Goal: Book appointment/travel/reservation

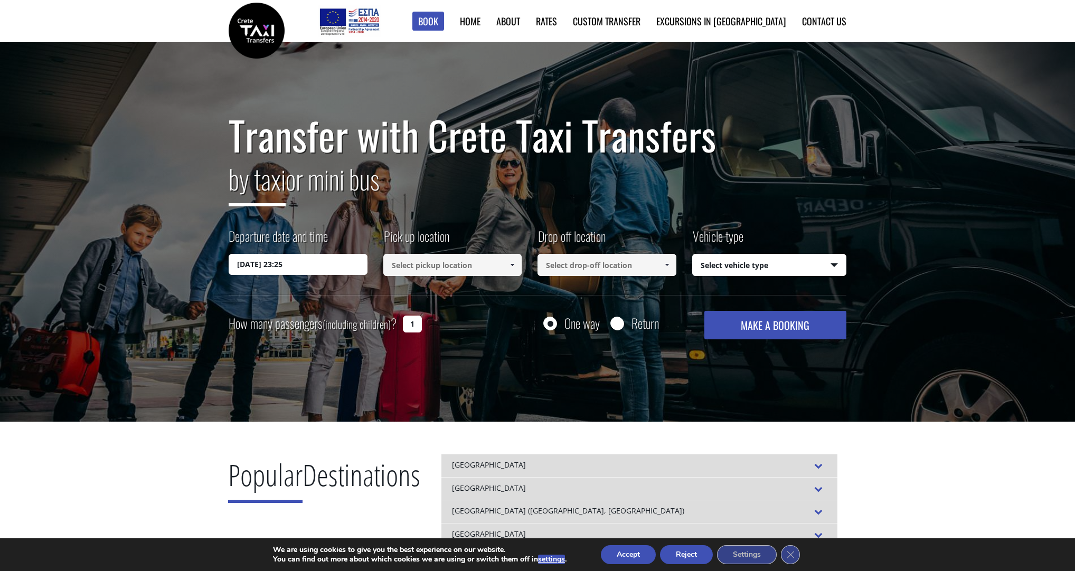
click at [419, 261] on input at bounding box center [452, 265] width 139 height 22
type input "k"
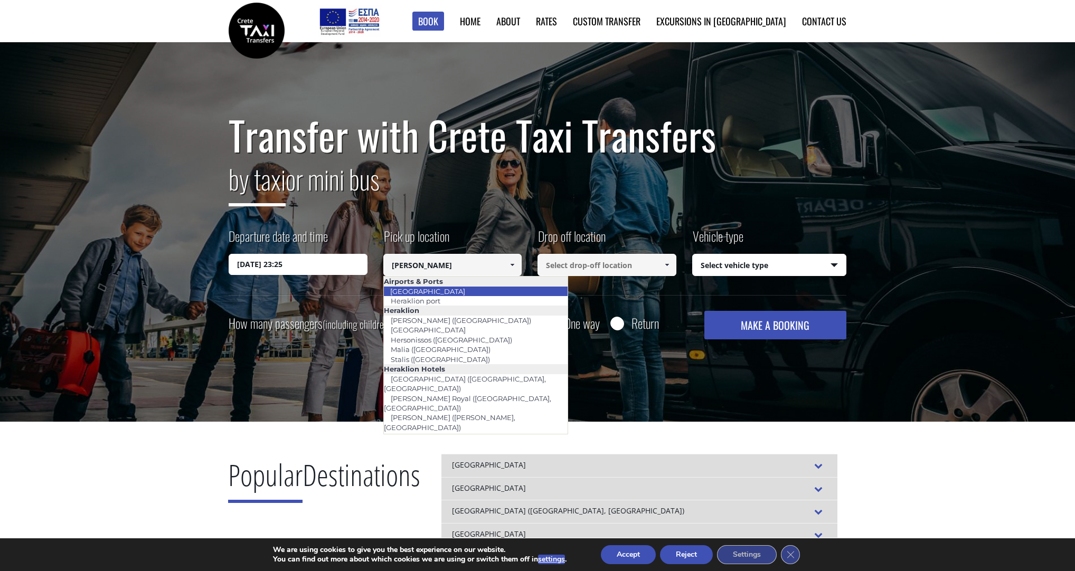
click at [442, 289] on link "[GEOGRAPHIC_DATA]" at bounding box center [427, 291] width 89 height 15
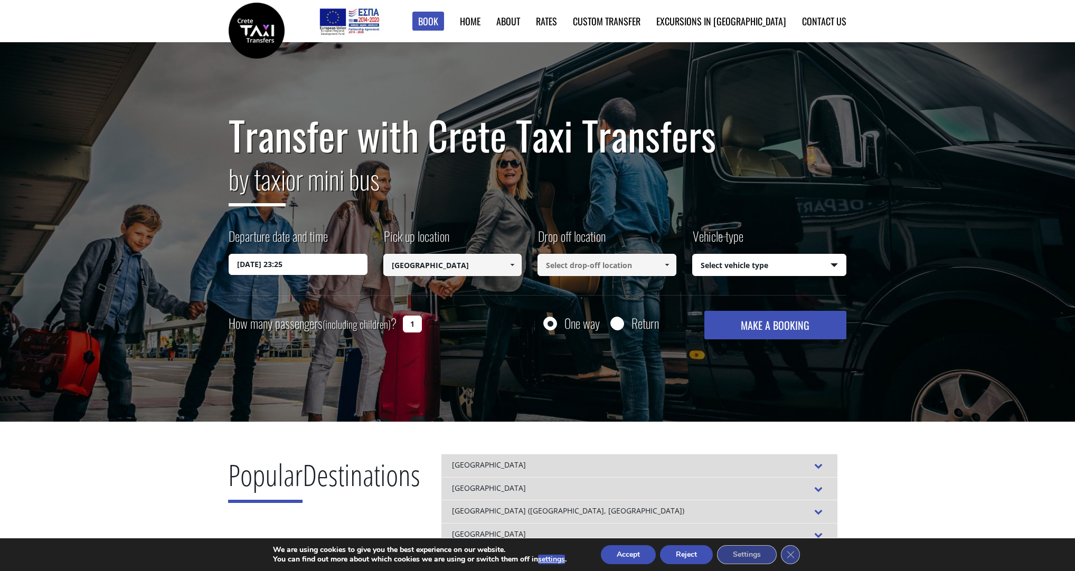
type input "[GEOGRAPHIC_DATA]"
click at [635, 268] on input at bounding box center [607, 265] width 139 height 22
type input "m"
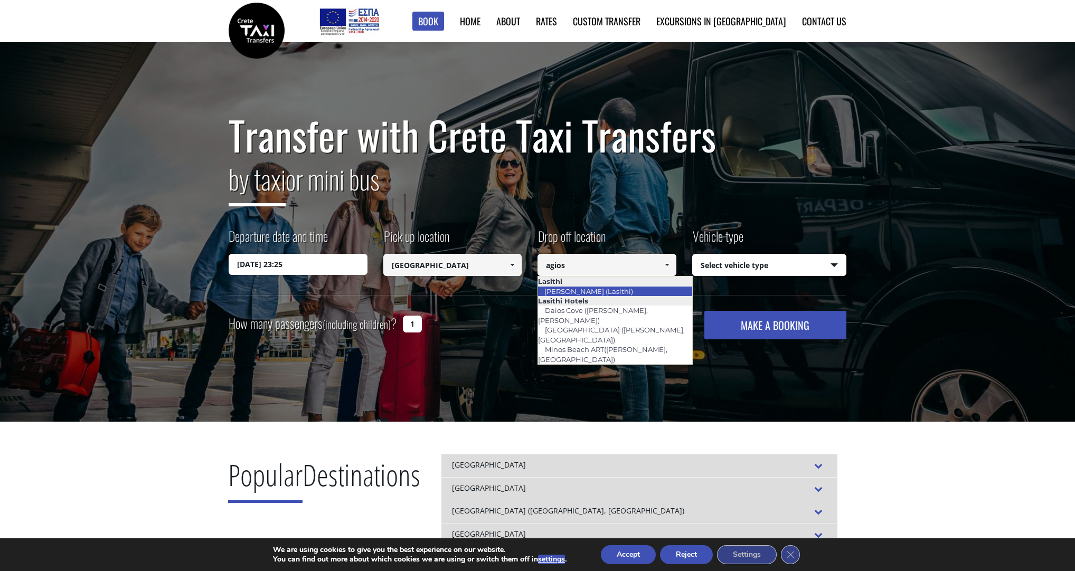
click at [623, 289] on link "[PERSON_NAME] (Lasithi)" at bounding box center [589, 291] width 102 height 15
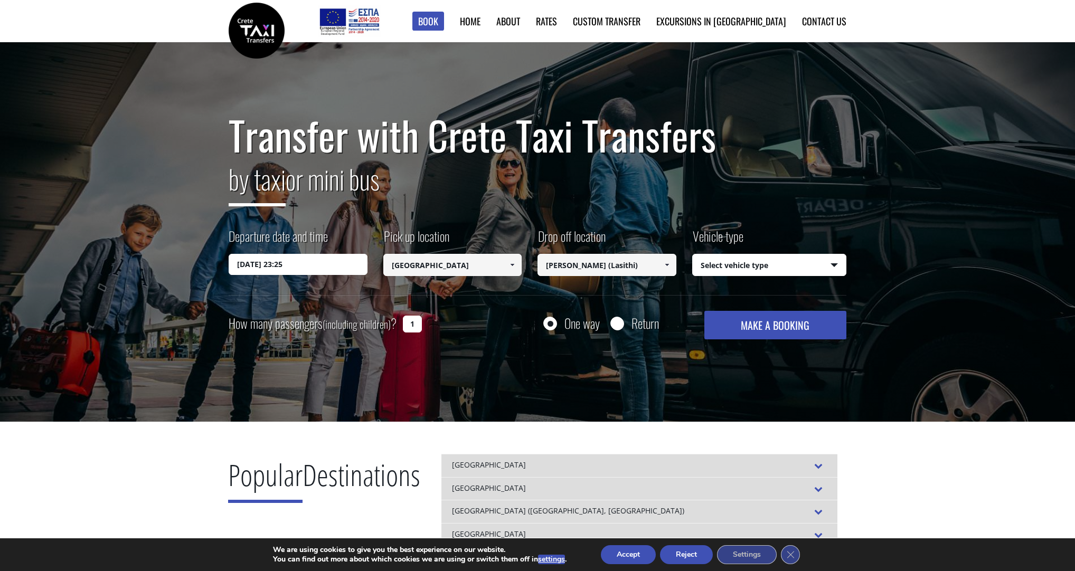
type input "[PERSON_NAME] (Lasithi)"
click at [753, 264] on select "Select vehicle type Taxi (4 passengers) Mercedes E Class Mini Van (7 passengers…" at bounding box center [770, 266] width 154 height 22
select select "540"
click at [693, 255] on select "Select vehicle type Taxi (4 passengers) Mercedes E Class Mini Van (7 passengers…" at bounding box center [770, 266] width 154 height 22
drag, startPoint x: 420, startPoint y: 324, endPoint x: 396, endPoint y: 326, distance: 23.9
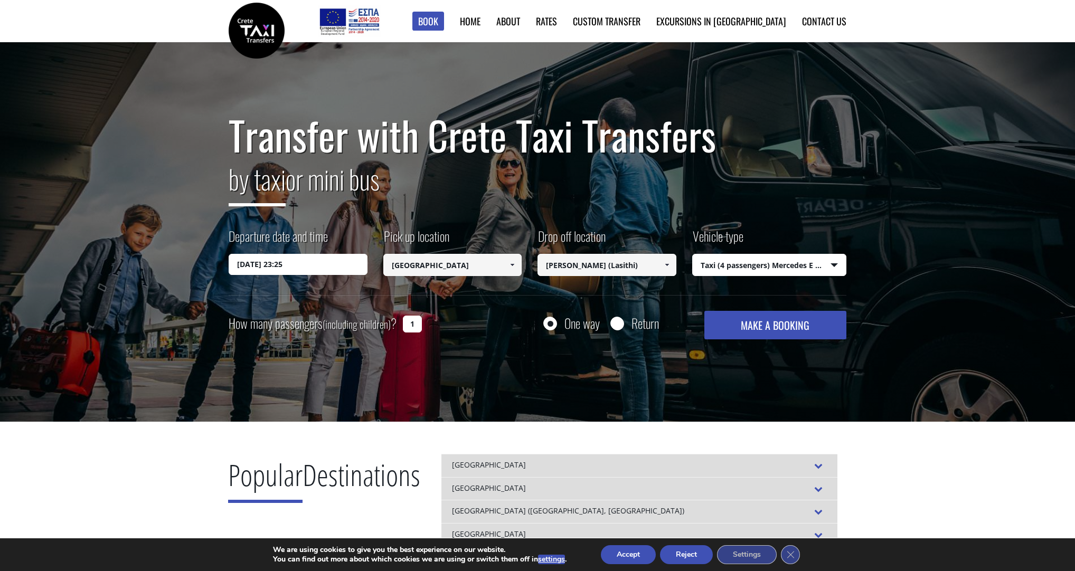
click at [396, 326] on div "How many passengers (including children) ? 1" at bounding box center [337, 324] width 217 height 26
type input "2"
click at [302, 258] on input "01/09/2025 23:25" at bounding box center [298, 264] width 139 height 21
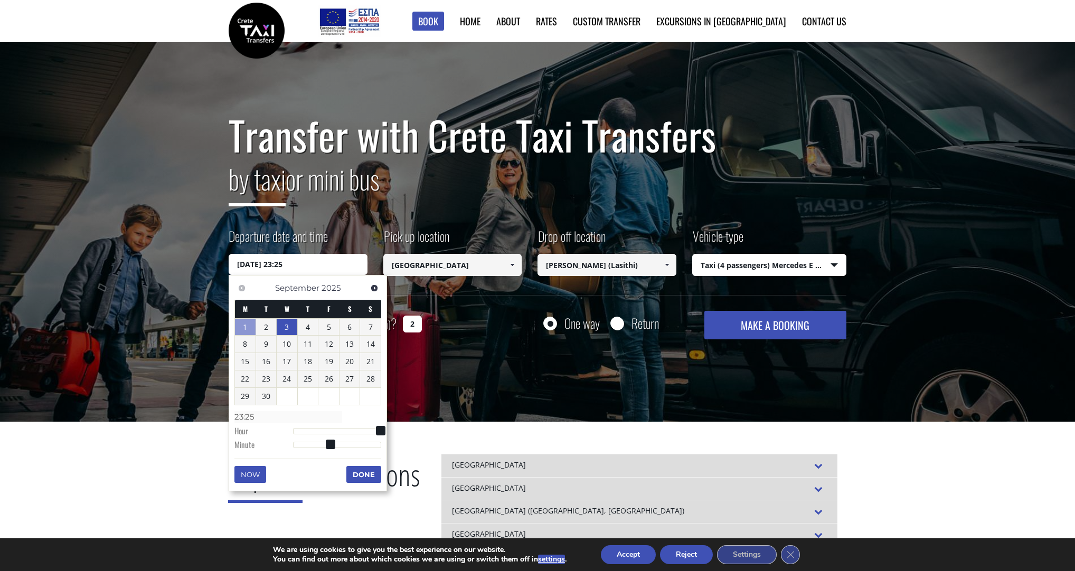
click at [286, 328] on link "3" at bounding box center [287, 327] width 21 height 17
type input "03/09/2025 01:00"
type input "01:00"
type input "03/09/2025 02:00"
type input "02:00"
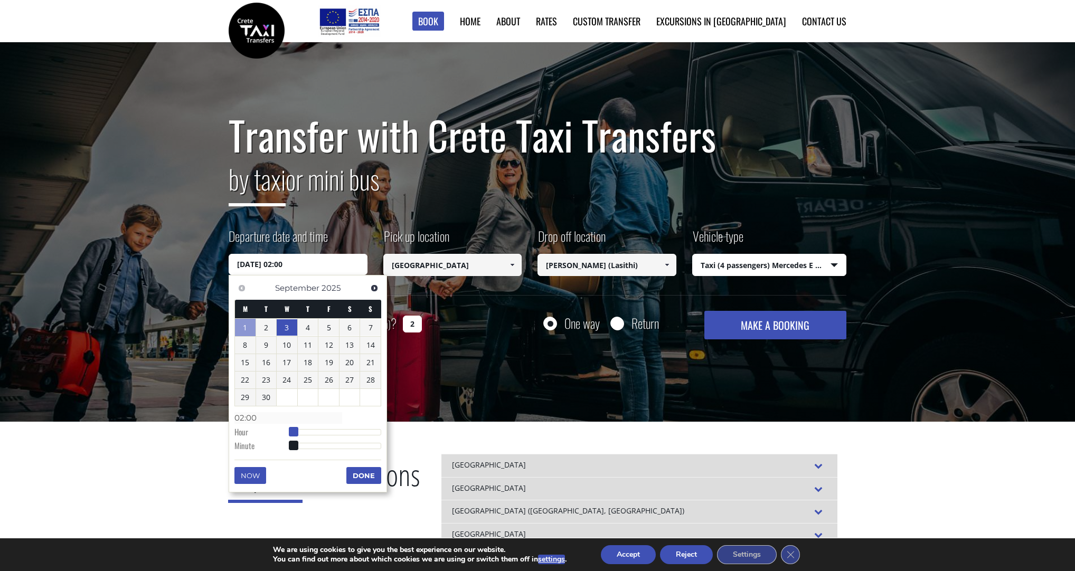
type input "03/09/2025 03:00"
type input "03:00"
type input "03/09/2025 04:00"
type input "04:00"
type input "03/09/2025 05:00"
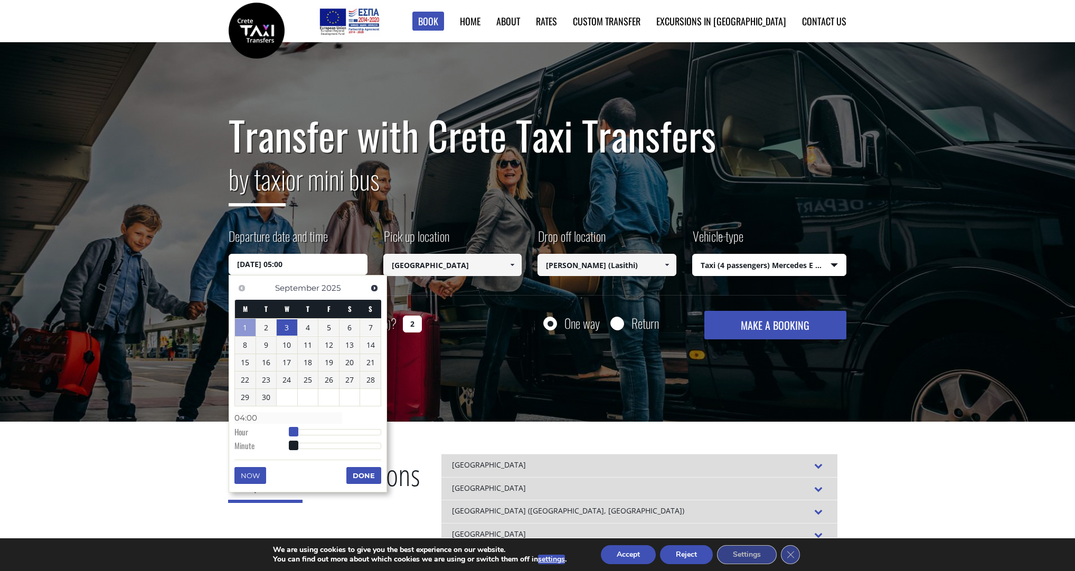
type input "05:00"
type input "03/09/2025 06:00"
type input "06:00"
type input "03/09/2025 07:00"
type input "07:00"
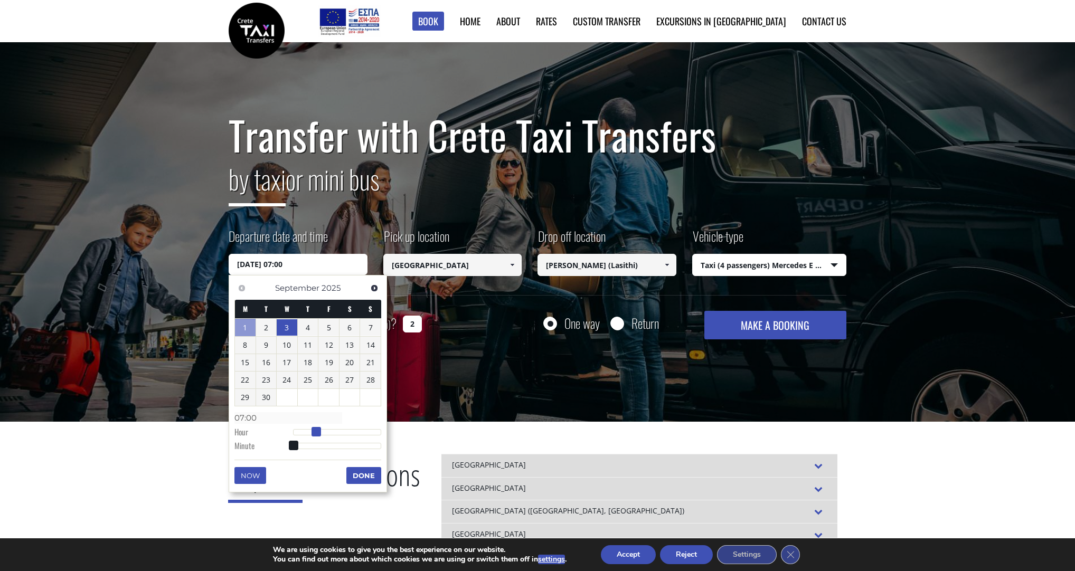
type input "03/09/2025 08:00"
type input "08:00"
type input "03/09/2025 10:00"
type input "10:00"
type input "03/09/2025 11:00"
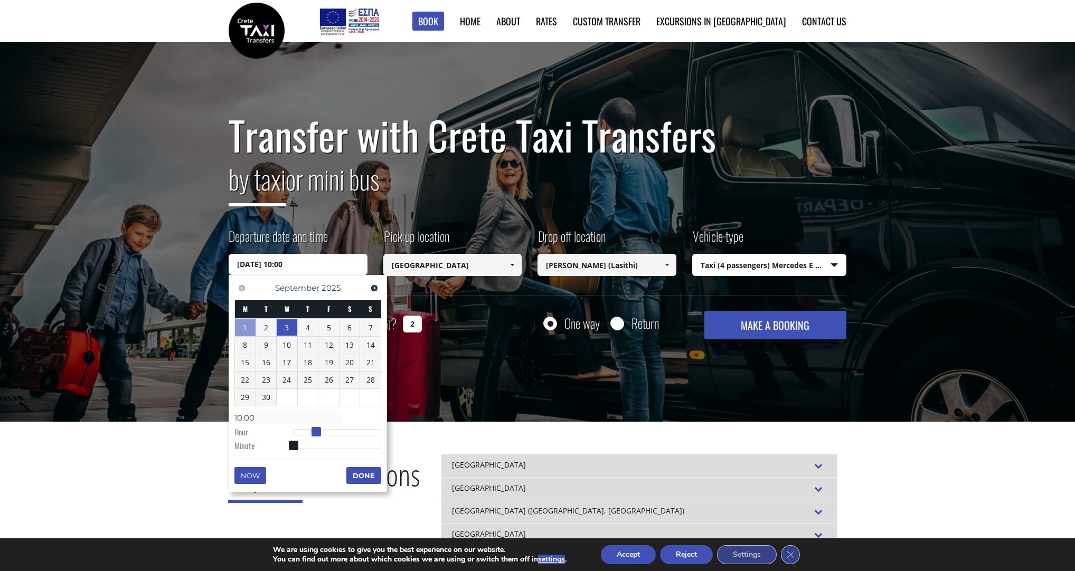
type input "11:00"
type input "03/09/2025 12:00"
type input "12:00"
type input "03/09/2025 13:00"
type input "13:00"
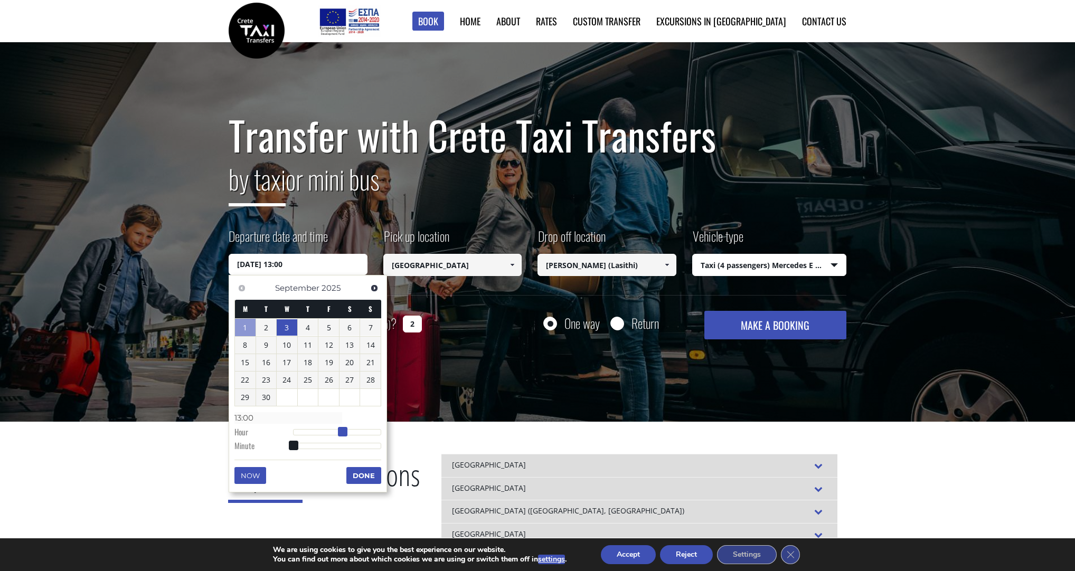
type input "03/09/2025 14:00"
type input "14:00"
type input "03/09/2025 15:00"
type input "15:00"
type input "03/09/2025 16:00"
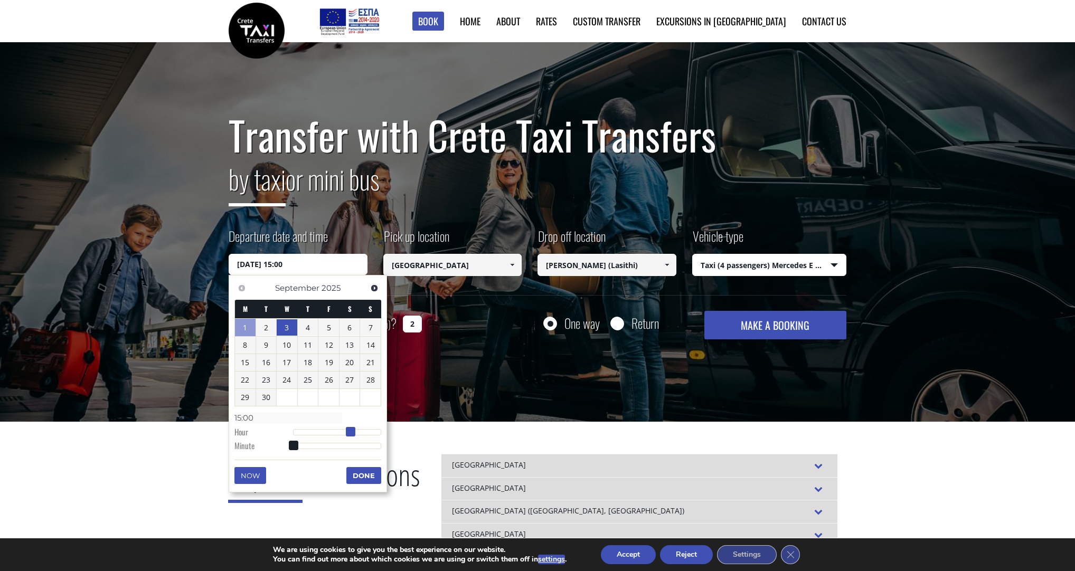
type input "16:00"
type input "03/09/2025 17:00"
type input "17:00"
type input "03/09/2025 18:00"
type input "18:00"
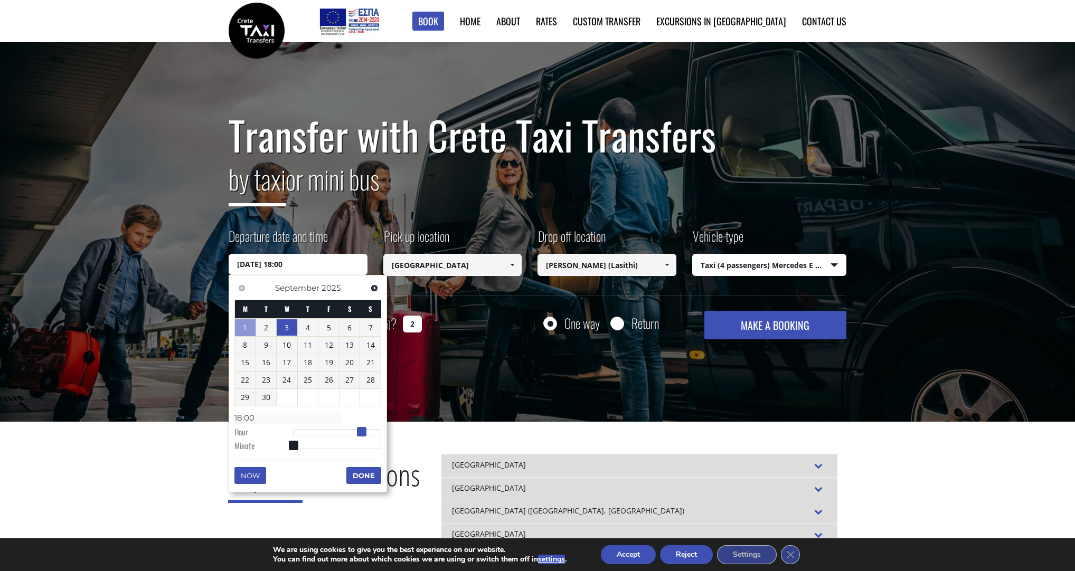
type input "[DATE] 19:00"
type input "19:00"
drag, startPoint x: 293, startPoint y: 432, endPoint x: 362, endPoint y: 432, distance: 69.7
click at [364, 432] on span at bounding box center [366, 432] width 10 height 10
click at [360, 479] on button "Done" at bounding box center [363, 475] width 35 height 17
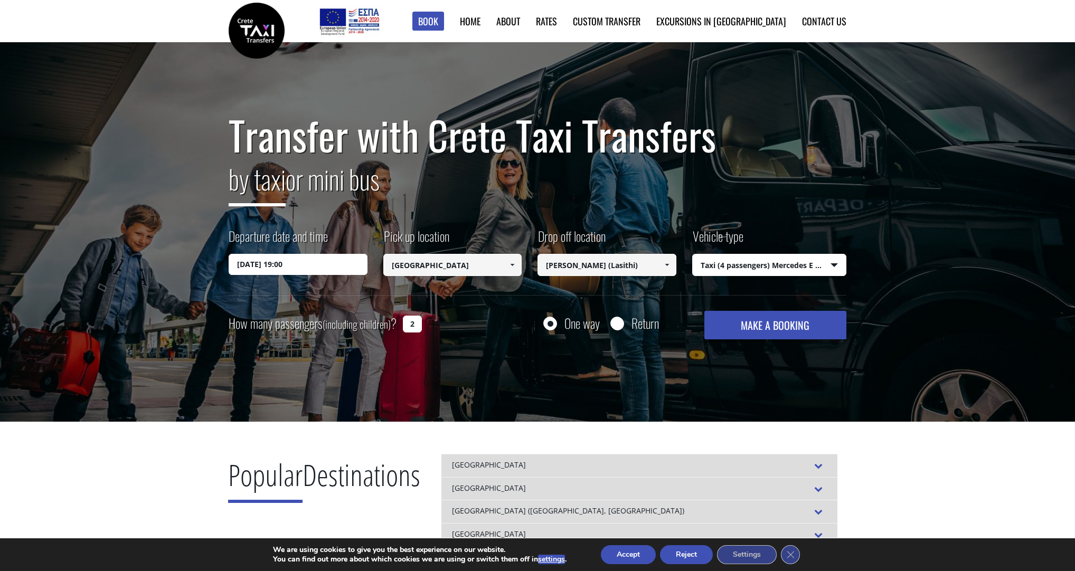
click at [797, 330] on button "MAKE A BOOKING" at bounding box center [775, 325] width 142 height 29
